Goal: Task Accomplishment & Management: Use online tool/utility

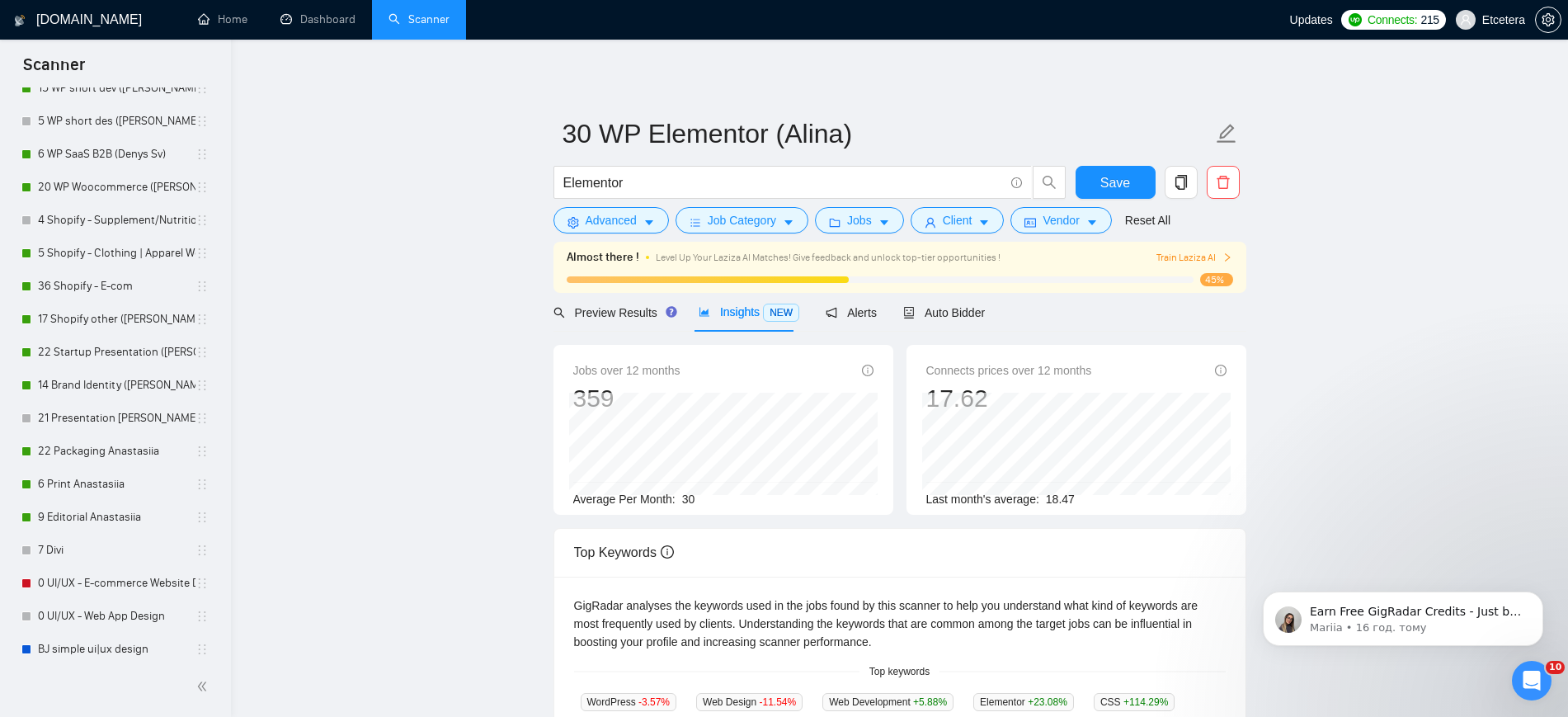
scroll to position [928, 0]
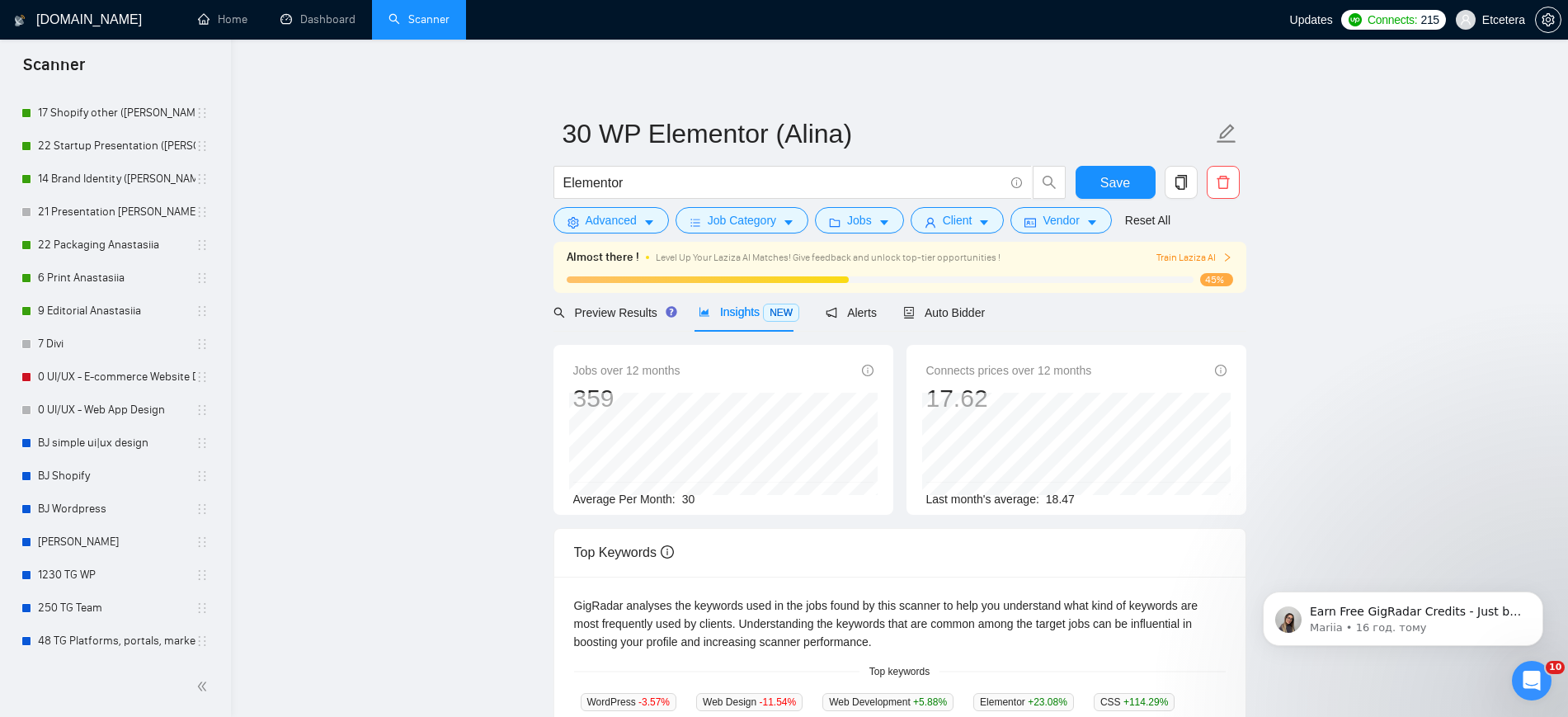
drag, startPoint x: 118, startPoint y: 212, endPoint x: 828, endPoint y: 290, distance: 714.3
click at [118, 212] on link "21 Presentation [PERSON_NAME]" at bounding box center [117, 212] width 158 height 33
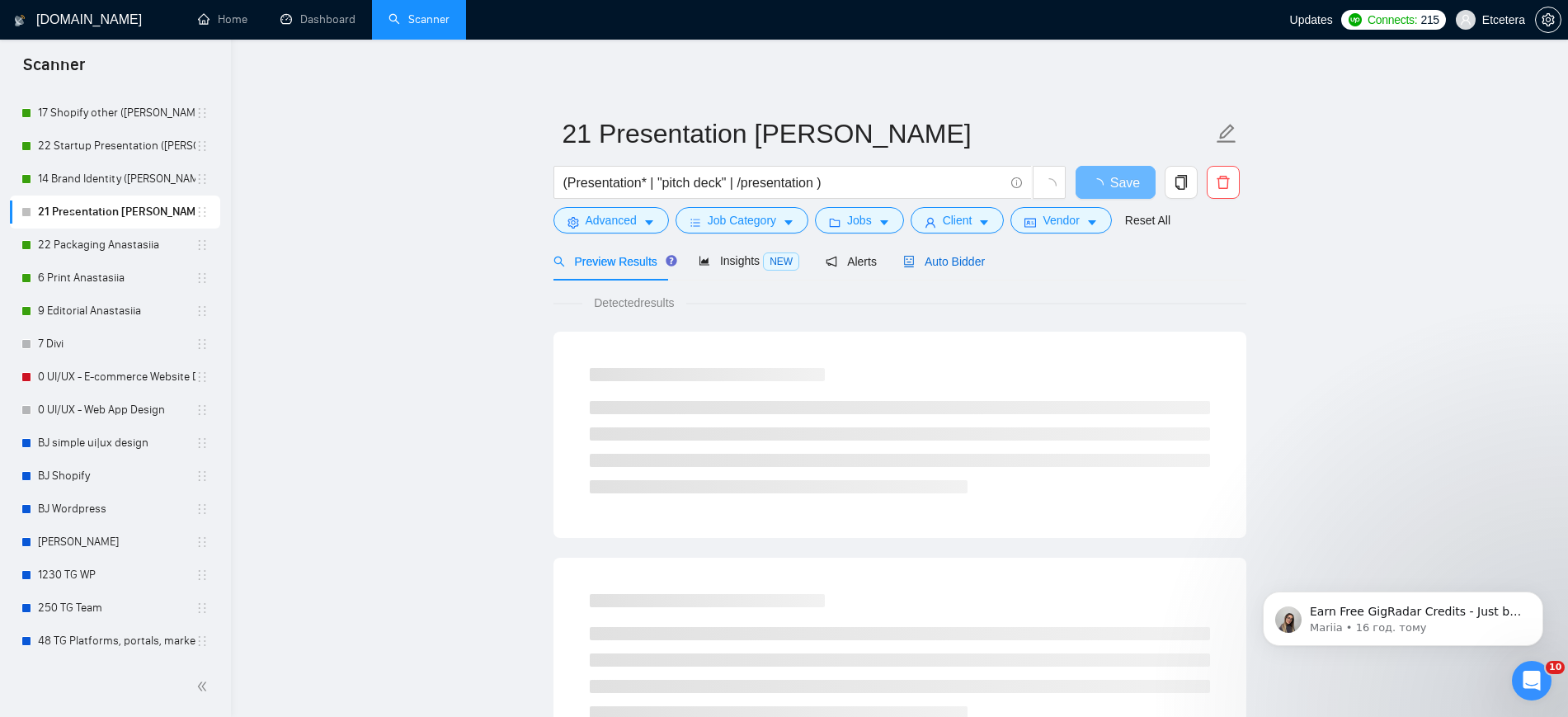
click at [931, 264] on span "Auto Bidder" at bounding box center [943, 262] width 81 height 13
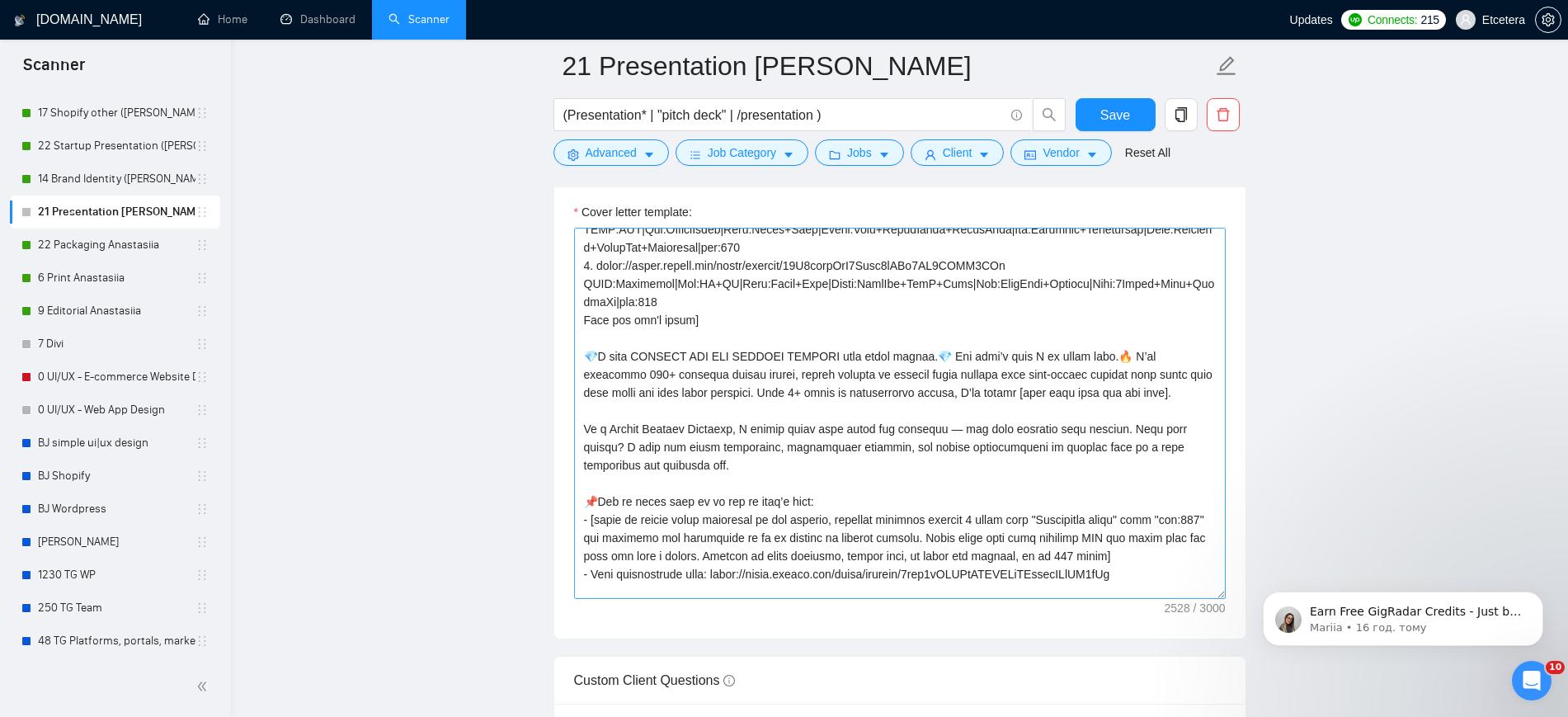
scroll to position [207, 0]
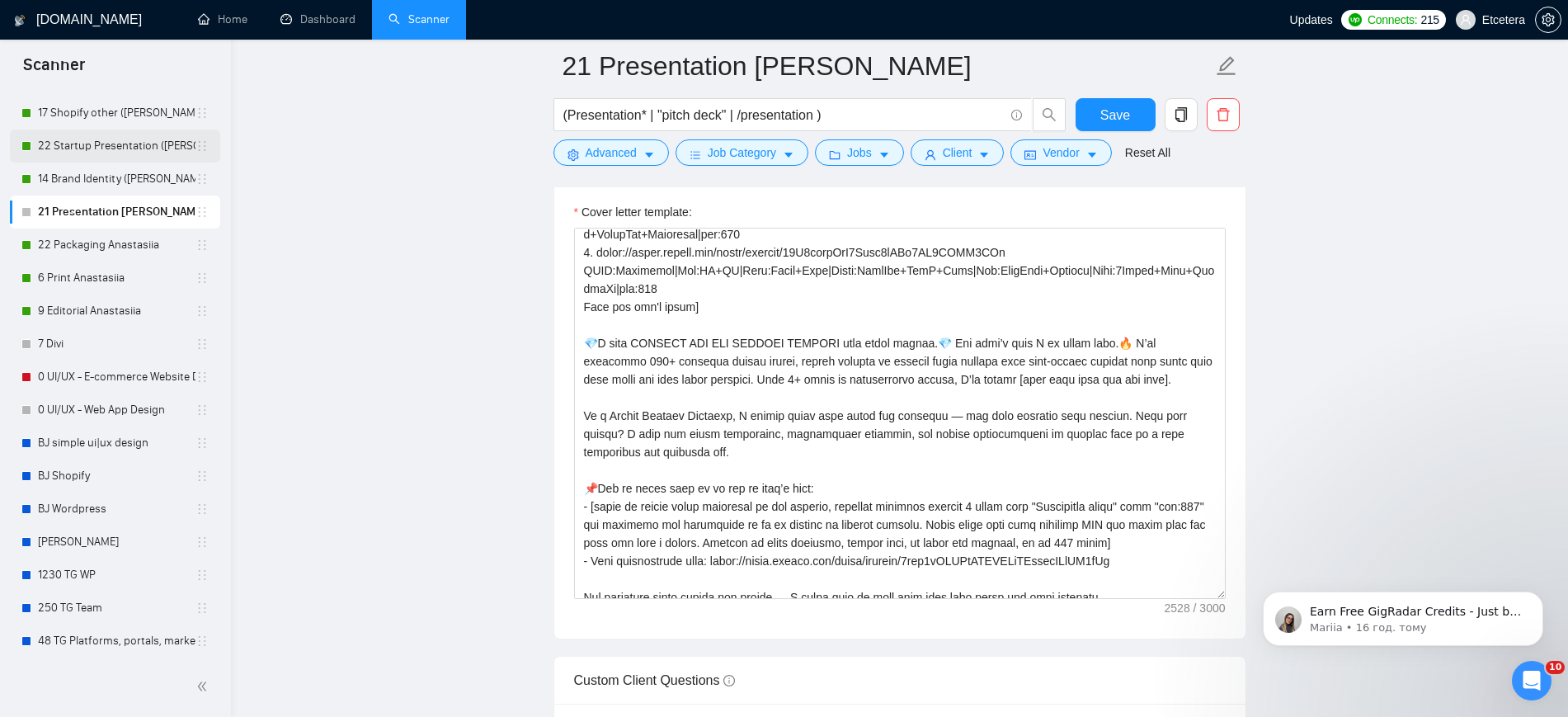
drag, startPoint x: 72, startPoint y: 141, endPoint x: 209, endPoint y: 154, distance: 137.6
click at [72, 141] on link "22 Startup Presentation ([PERSON_NAME])" at bounding box center [117, 145] width 158 height 33
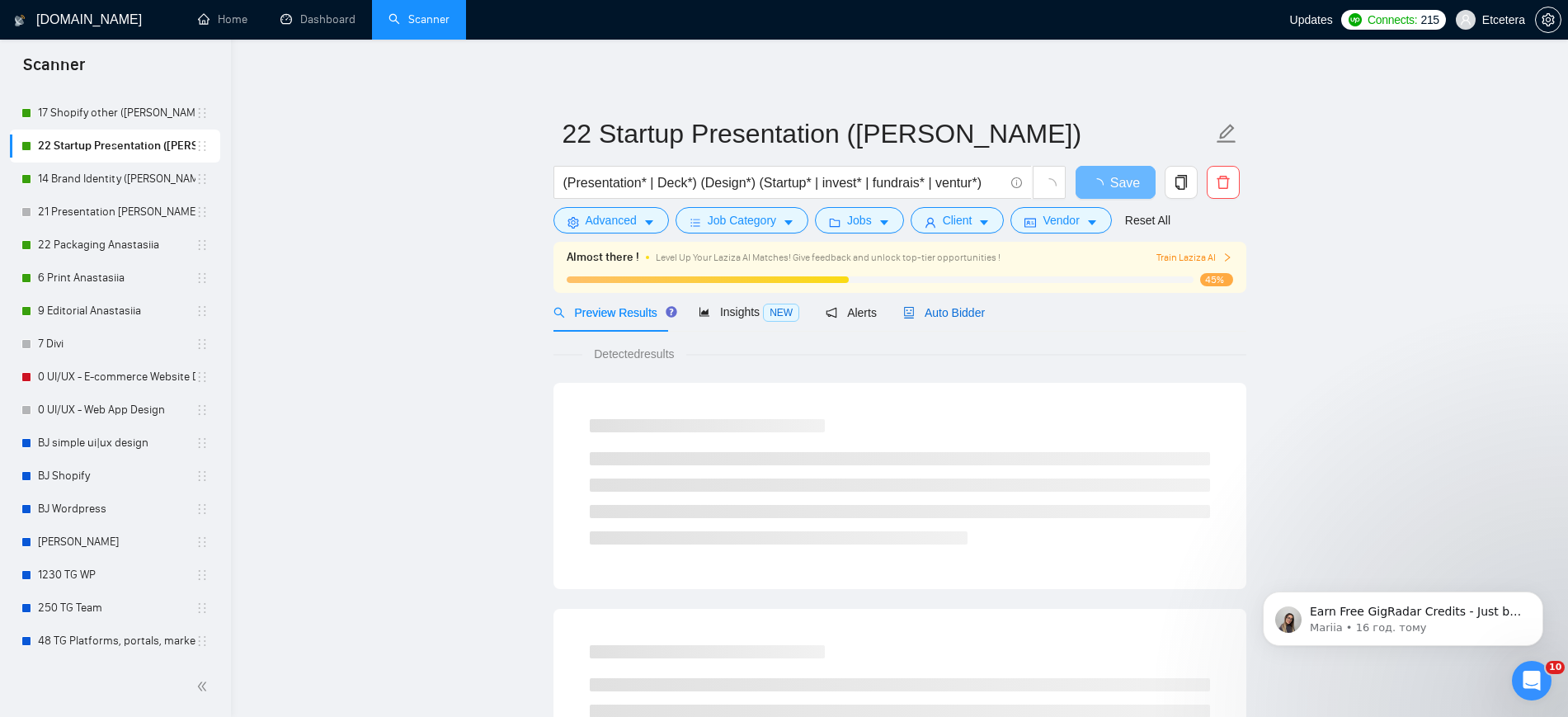
click at [949, 315] on span "Auto Bidder" at bounding box center [943, 313] width 81 height 13
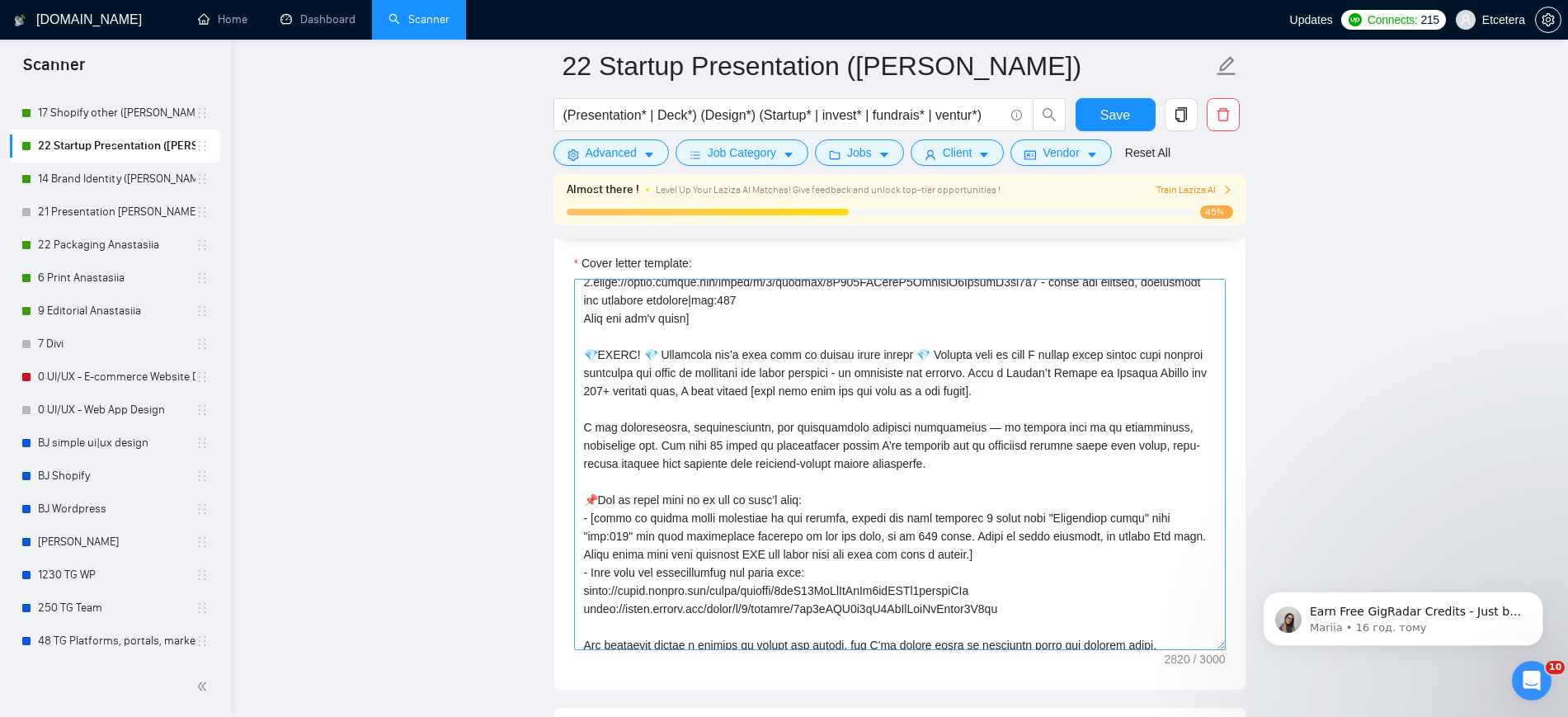
scroll to position [309, 0]
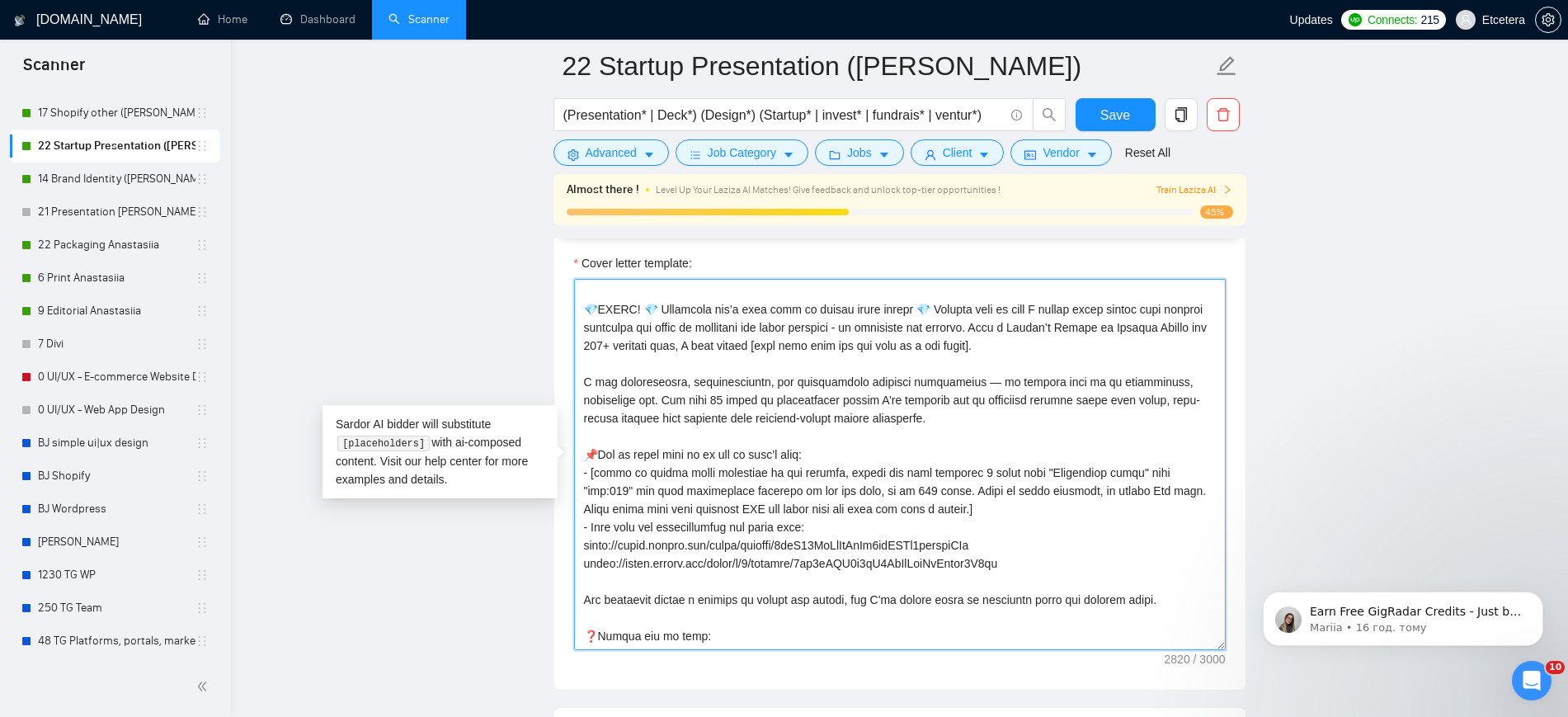
drag, startPoint x: 575, startPoint y: 377, endPoint x: 605, endPoint y: 405, distance: 41.0
click at [605, 405] on textarea "Cover letter template:" at bounding box center [900, 464] width 651 height 371
click at [95, 208] on link "21 Presentation [PERSON_NAME]" at bounding box center [117, 212] width 158 height 33
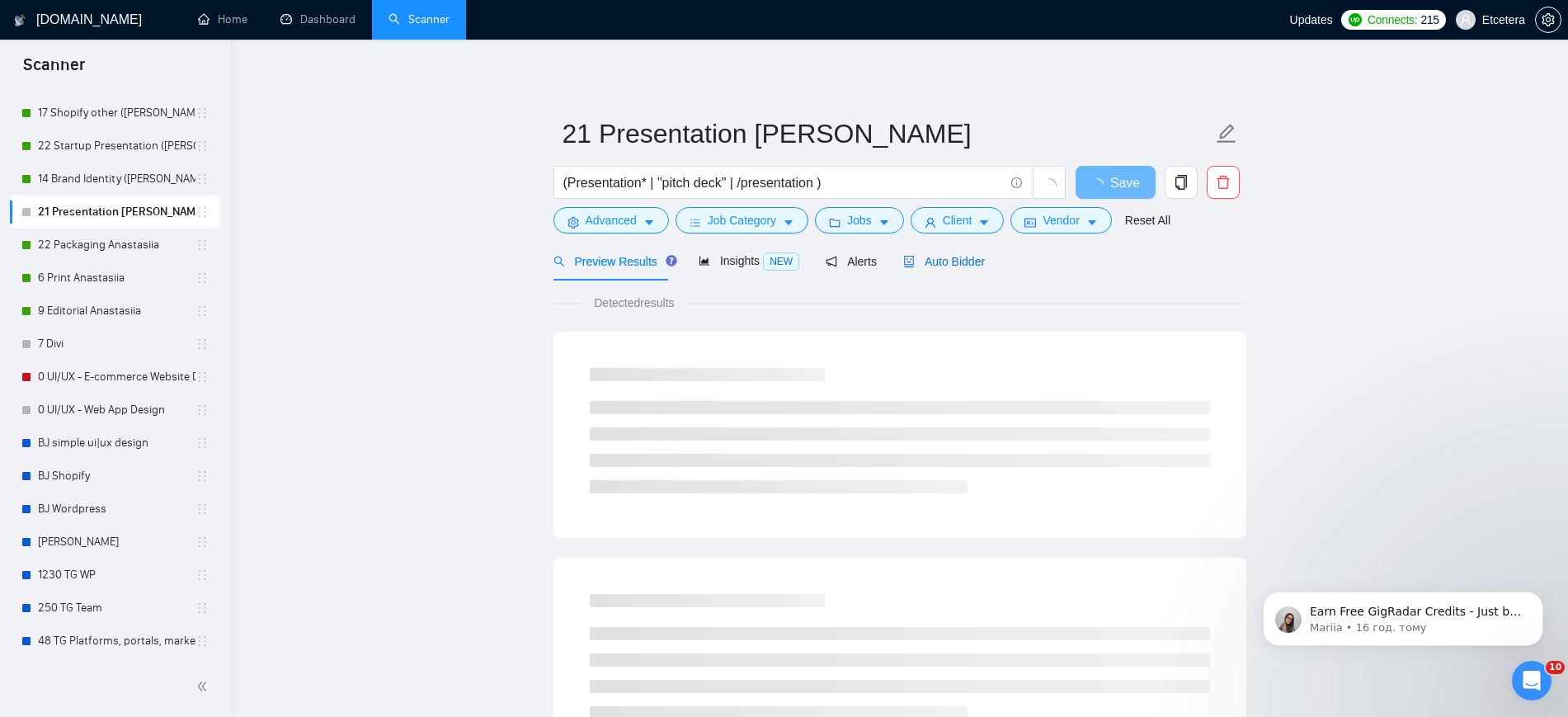
click at [934, 259] on span "Auto Bidder" at bounding box center [943, 262] width 81 height 13
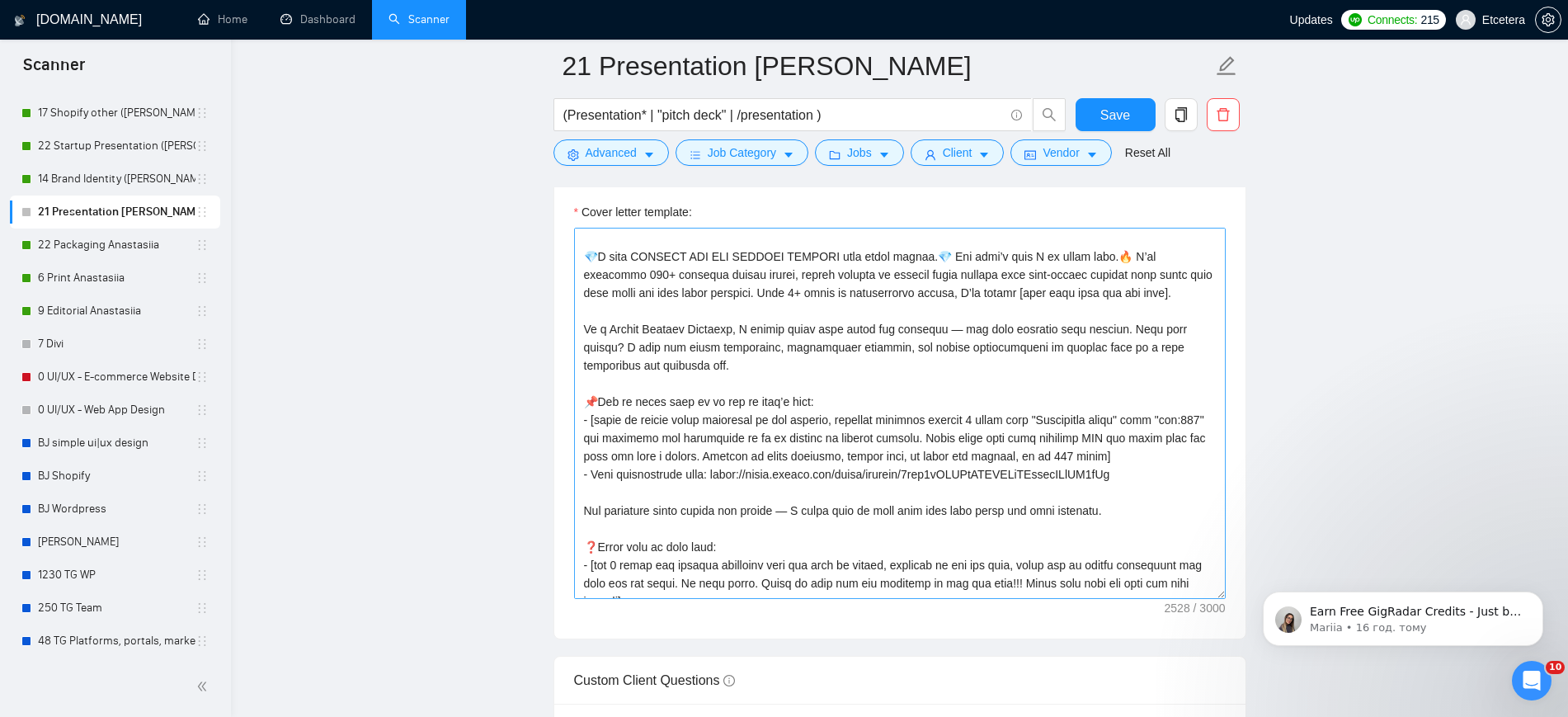
scroll to position [260, 0]
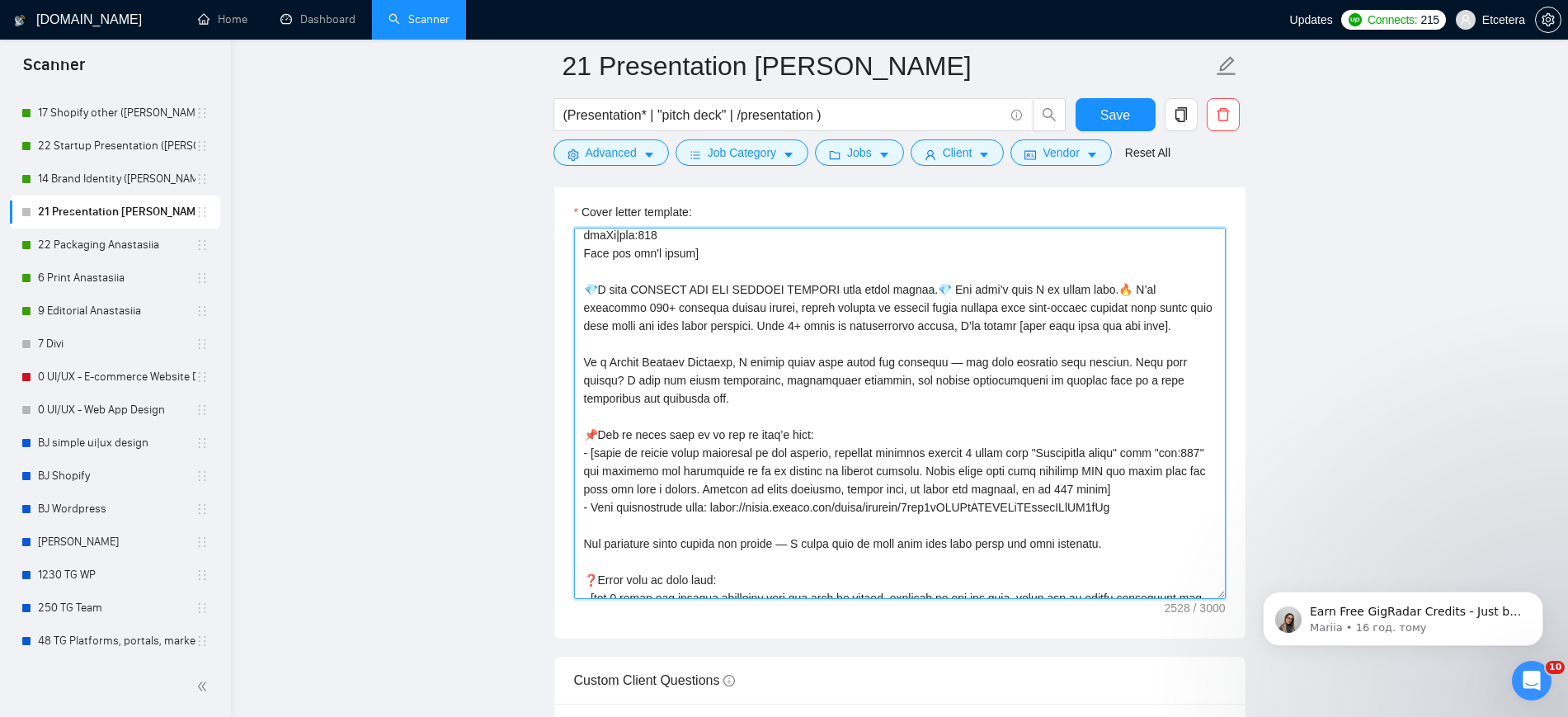
click at [827, 390] on textarea "Cover letter template:" at bounding box center [900, 413] width 651 height 371
drag, startPoint x: 654, startPoint y: 380, endPoint x: 661, endPoint y: 400, distance: 21.2
click at [661, 400] on textarea "Cover letter template:" at bounding box center [900, 413] width 651 height 371
paste textarea "I use infographics, visualizations, and illustrative elements extensively — to …"
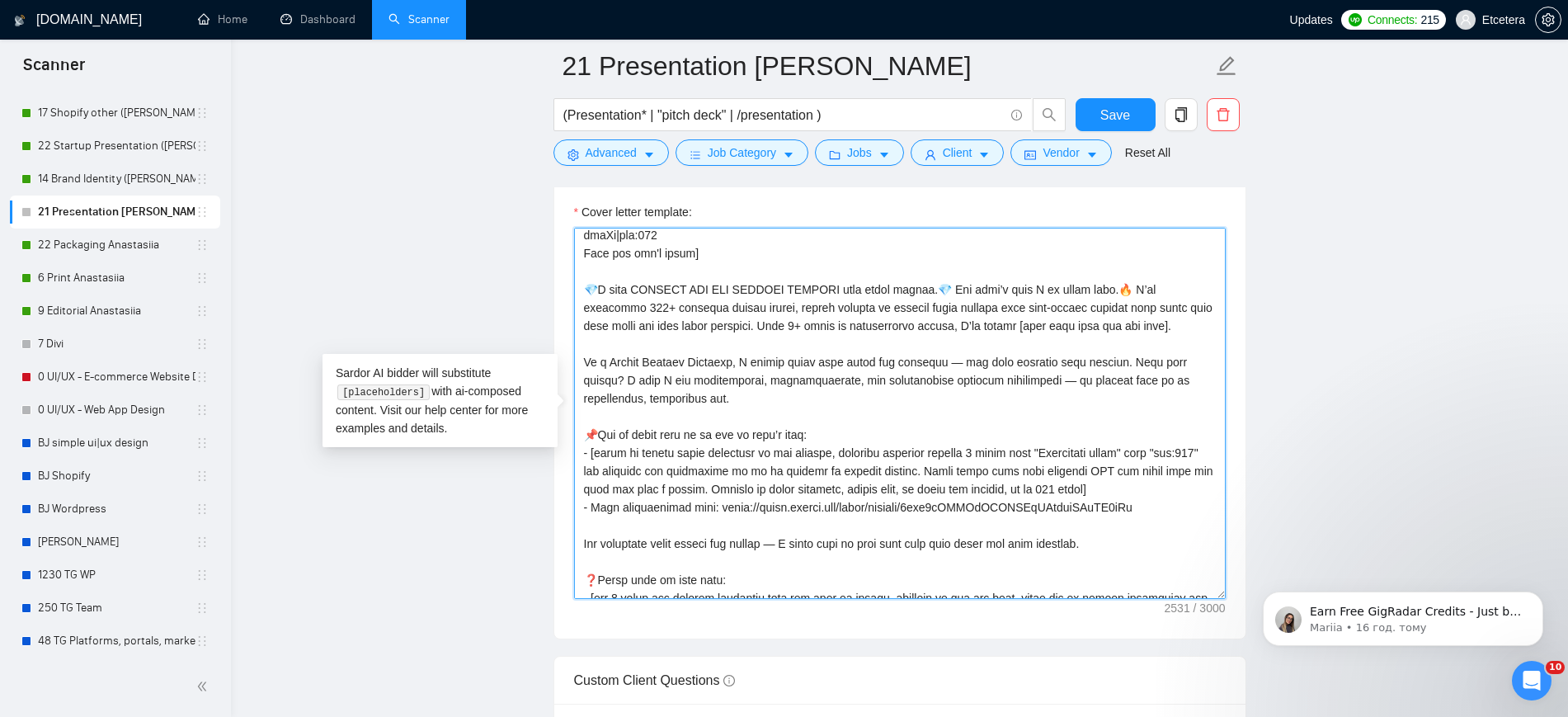
click at [656, 379] on textarea "Cover letter template:" at bounding box center [900, 413] width 651 height 371
click at [658, 381] on textarea "Cover letter template:" at bounding box center [900, 413] width 651 height 371
click at [676, 406] on textarea "Cover letter template:" at bounding box center [900, 413] width 651 height 371
type textarea "["Successful cases" = 1.CLNT:NoFilter media|URL:[URL][DOMAIN_NAME] |Goal:Consis…"
